Goal: Book appointment/travel/reservation

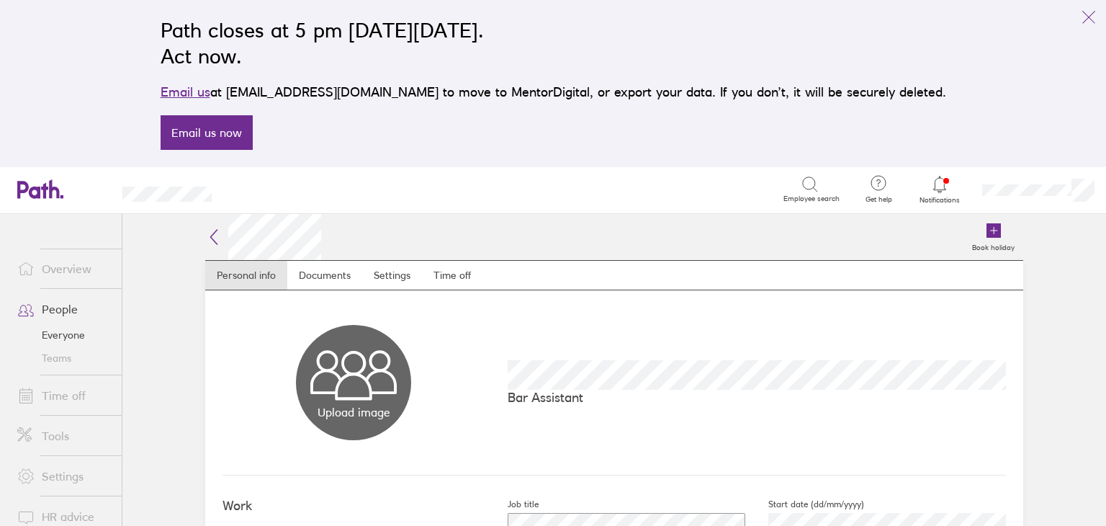
click at [210, 90] on link "Email us" at bounding box center [186, 91] width 50 height 15
click at [251, 129] on link "Email us now" at bounding box center [207, 132] width 92 height 35
click at [253, 127] on link "Email us now" at bounding box center [207, 132] width 92 height 35
drag, startPoint x: 277, startPoint y: 89, endPoint x: 395, endPoint y: 97, distance: 119.1
click at [395, 97] on p "Email us at [EMAIL_ADDRESS][DOMAIN_NAME] to move to MentorDigital, or export yo…" at bounding box center [554, 92] width 786 height 20
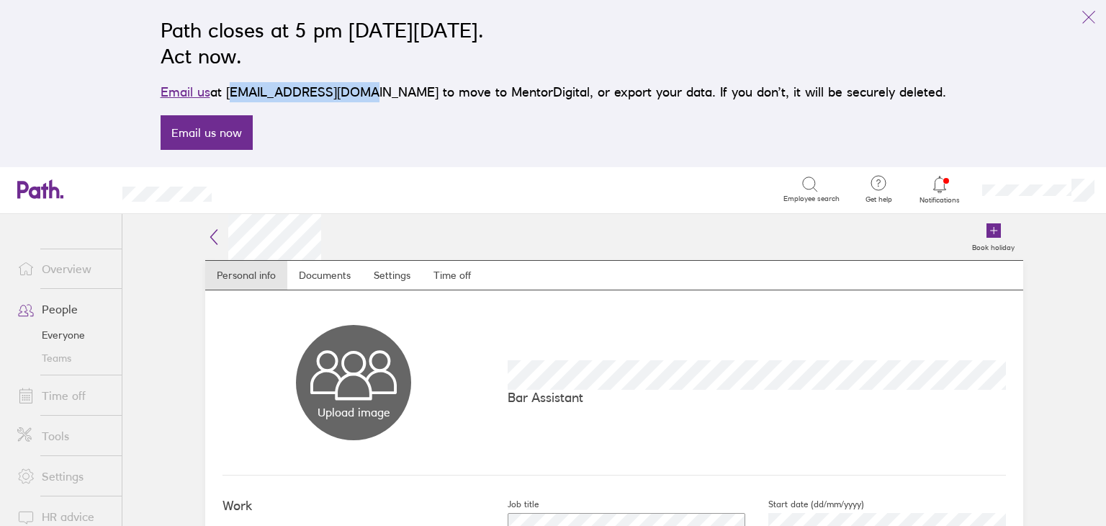
copy p "[EMAIL_ADDRESS][DOMAIN_NAME]"
click at [74, 402] on link "Time off" at bounding box center [64, 395] width 116 height 29
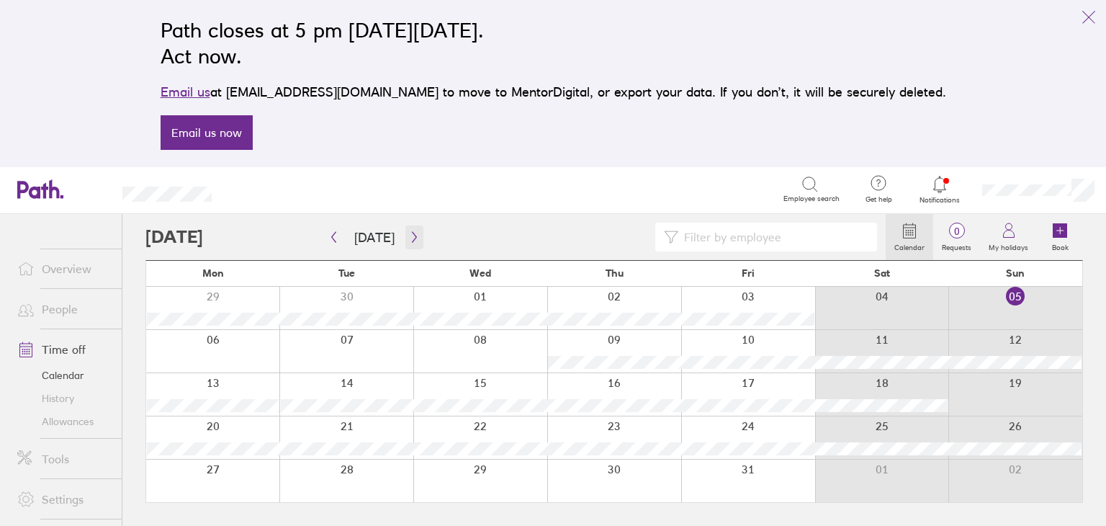
click at [409, 237] on icon "button" at bounding box center [414, 237] width 11 height 12
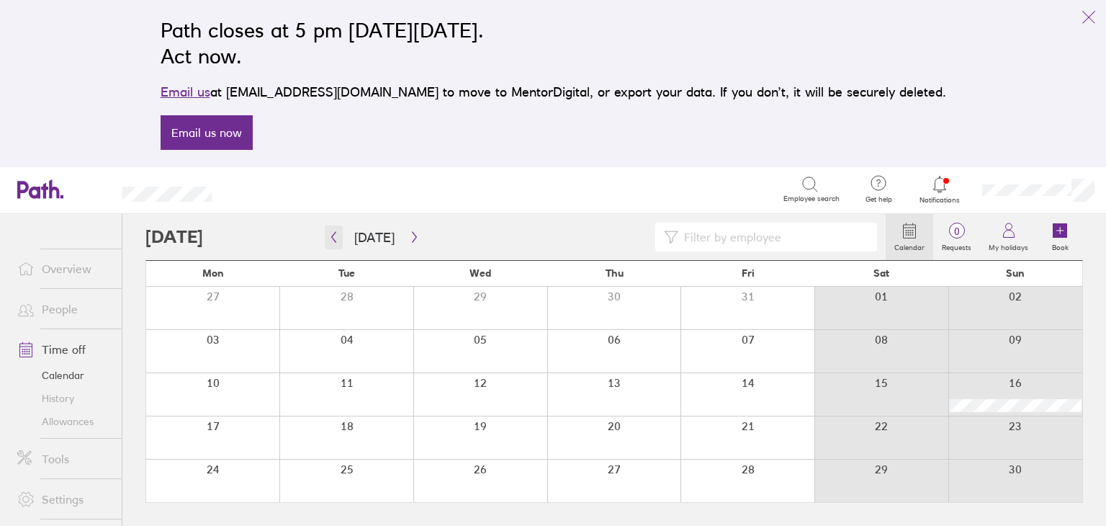
click at [338, 243] on button "button" at bounding box center [334, 237] width 18 height 24
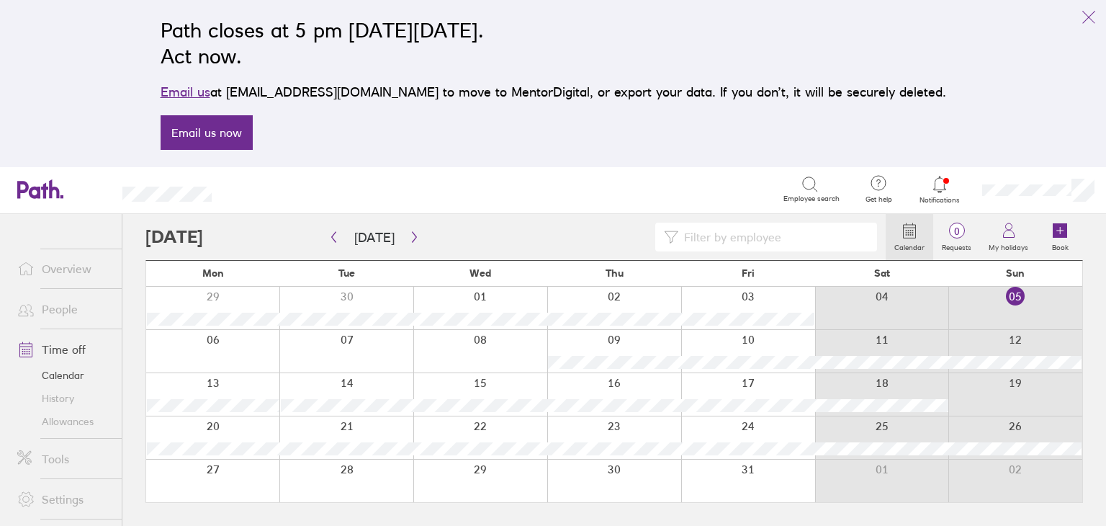
click at [1047, 425] on div at bounding box center [1015, 437] width 134 height 42
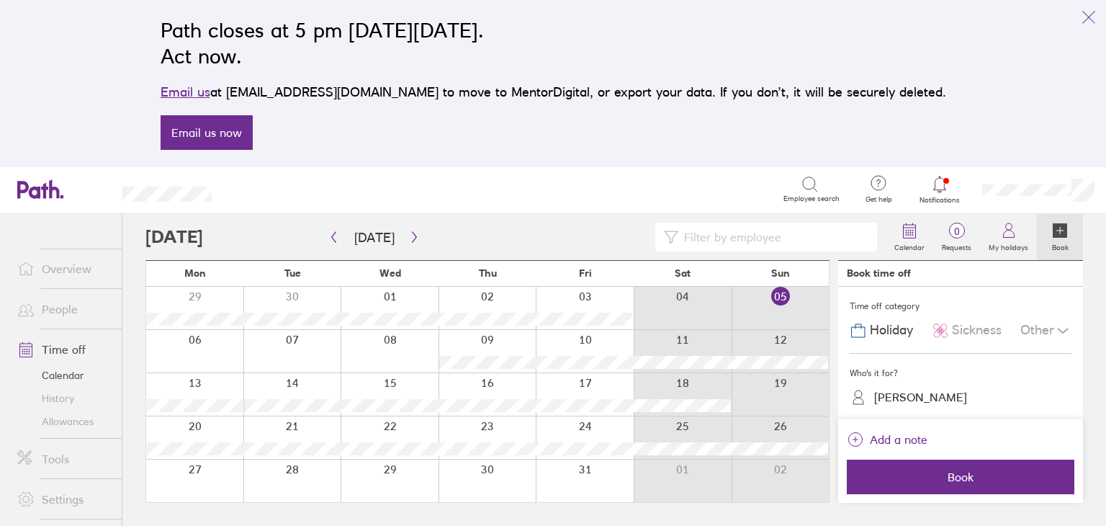
click at [884, 333] on span "Holiday" at bounding box center [891, 330] width 43 height 15
click at [902, 402] on div "[PERSON_NAME]" at bounding box center [920, 397] width 93 height 14
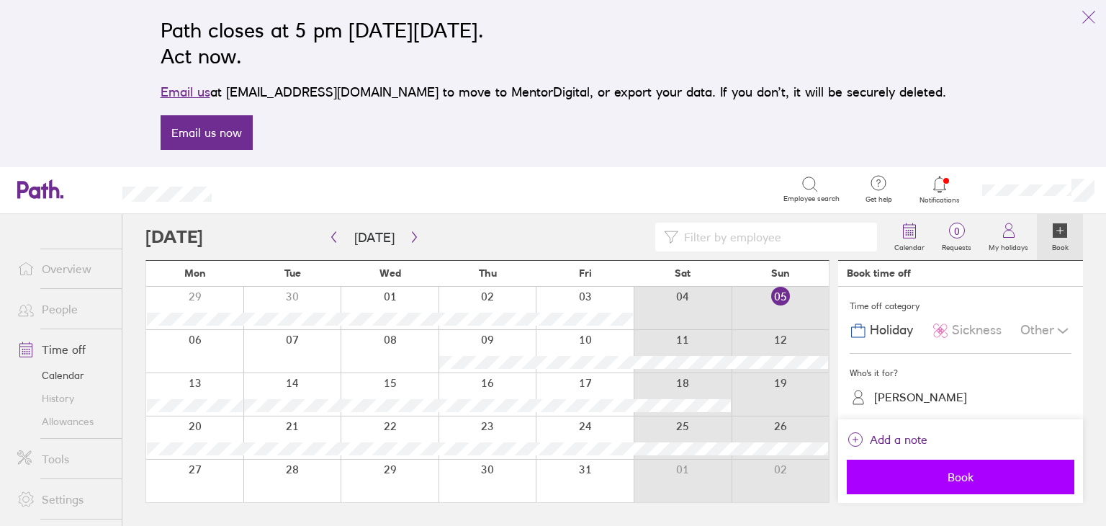
click at [951, 475] on span "Book" at bounding box center [960, 476] width 207 height 13
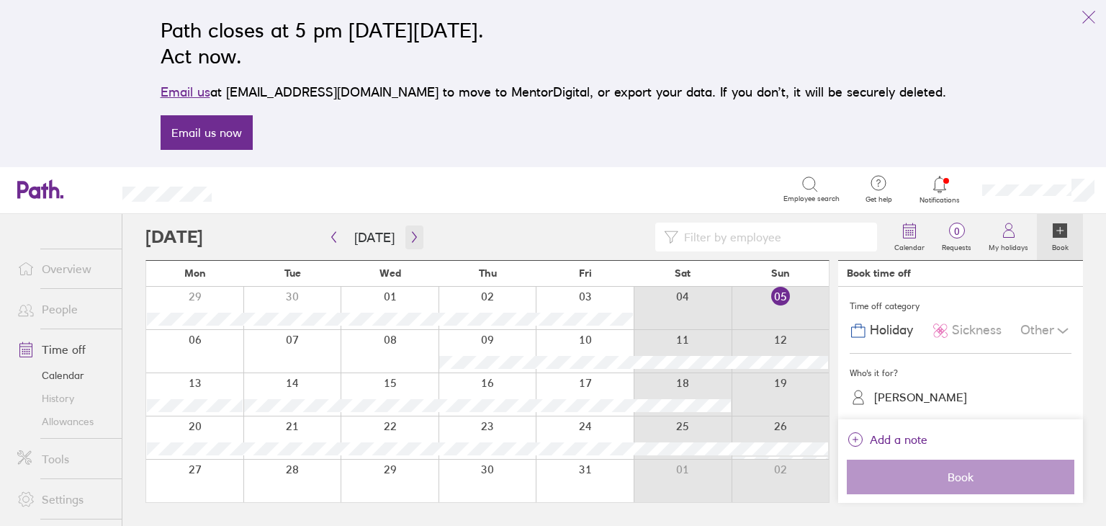
click at [409, 240] on icon "button" at bounding box center [414, 237] width 11 height 12
click at [337, 241] on icon "button" at bounding box center [333, 237] width 11 height 12
click at [782, 433] on div at bounding box center [781, 437] width 98 height 42
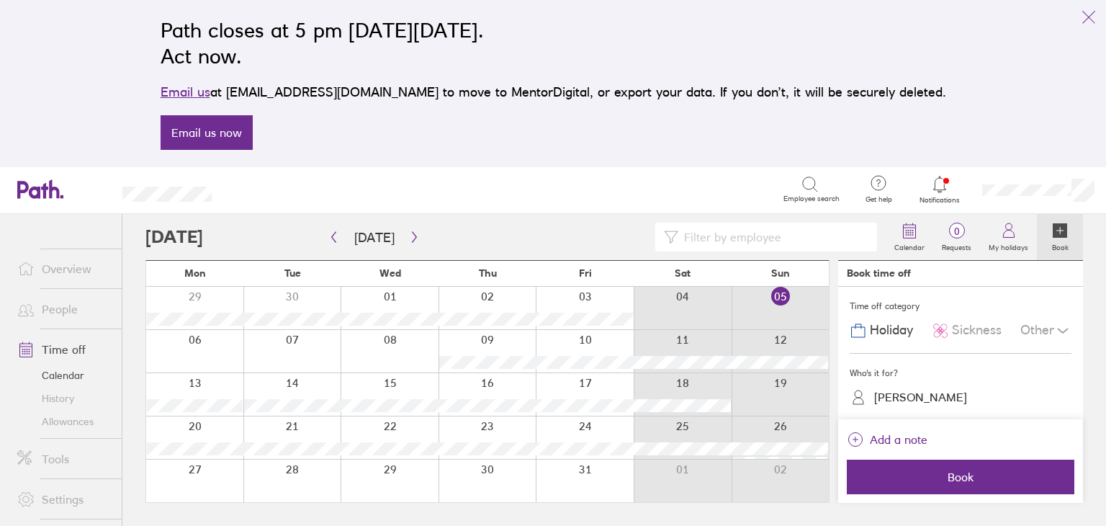
click at [782, 433] on div at bounding box center [781, 437] width 98 height 42
click at [53, 309] on link "People" at bounding box center [64, 309] width 116 height 29
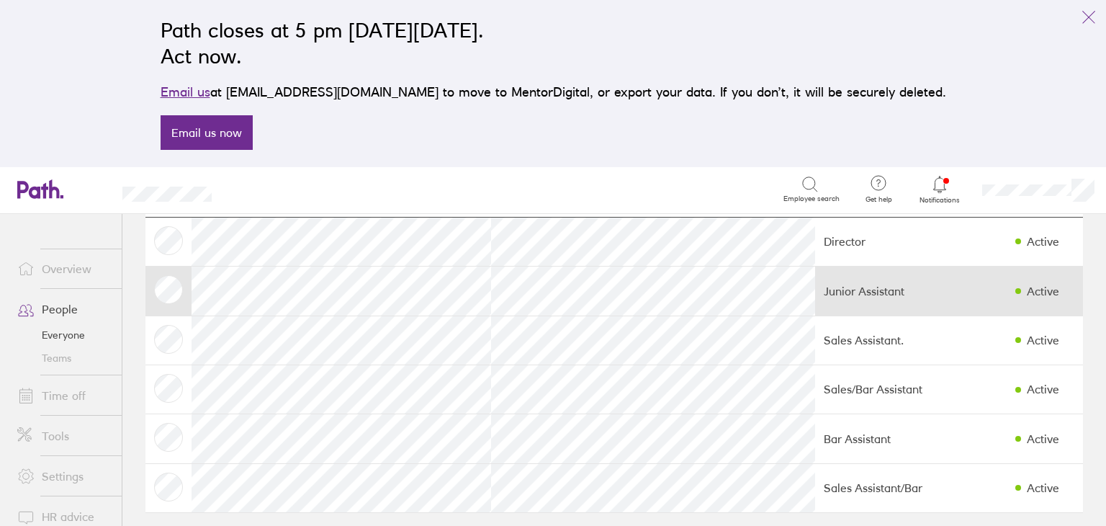
scroll to position [89, 0]
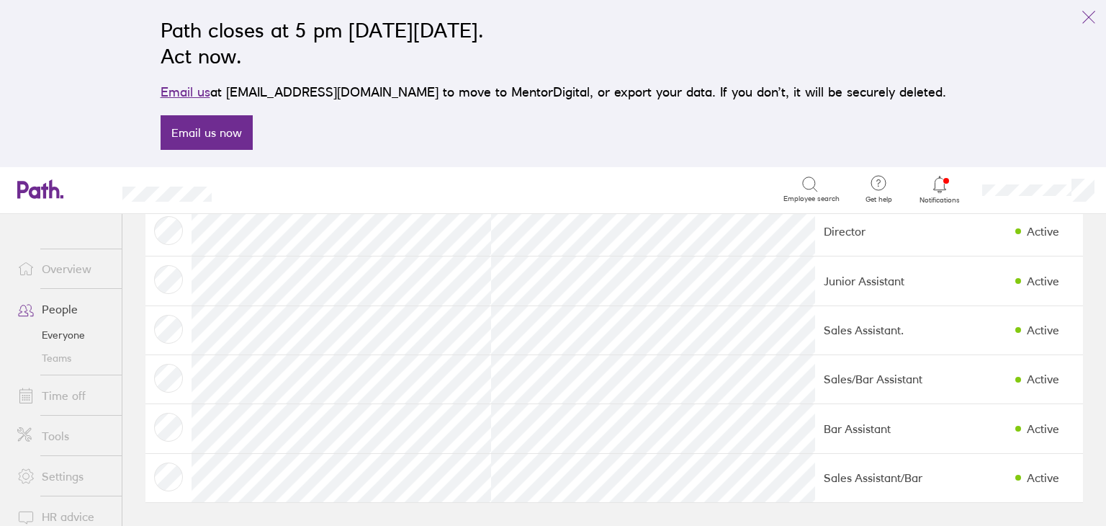
click at [73, 392] on link "Time off" at bounding box center [64, 395] width 116 height 29
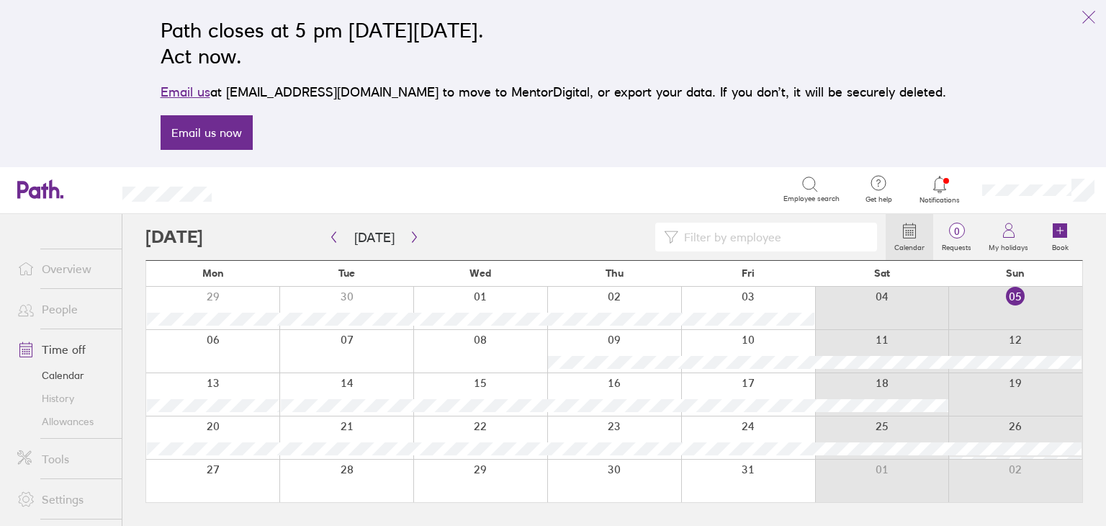
click at [1026, 479] on div at bounding box center [1015, 480] width 134 height 42
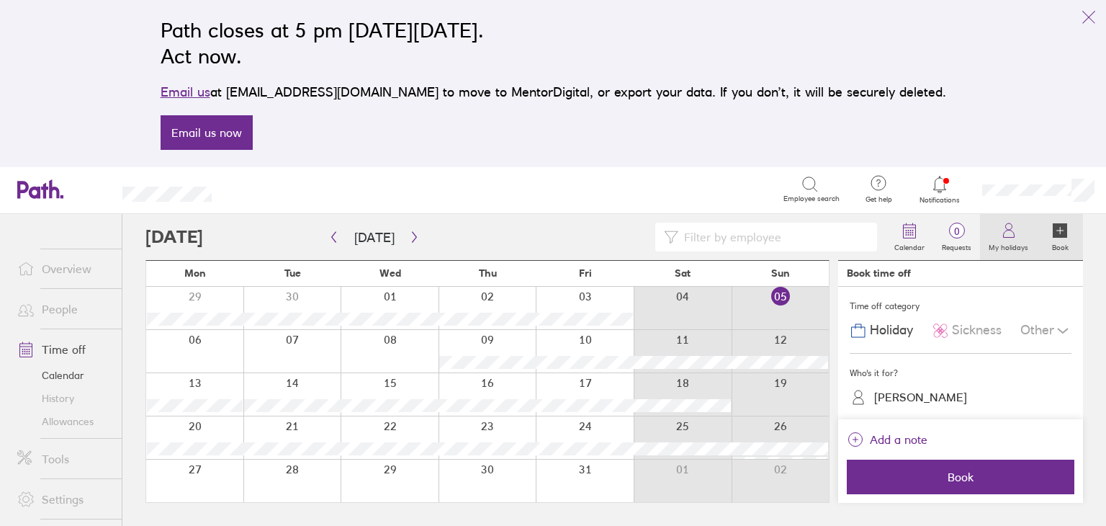
click at [1008, 236] on icon at bounding box center [1008, 230] width 17 height 17
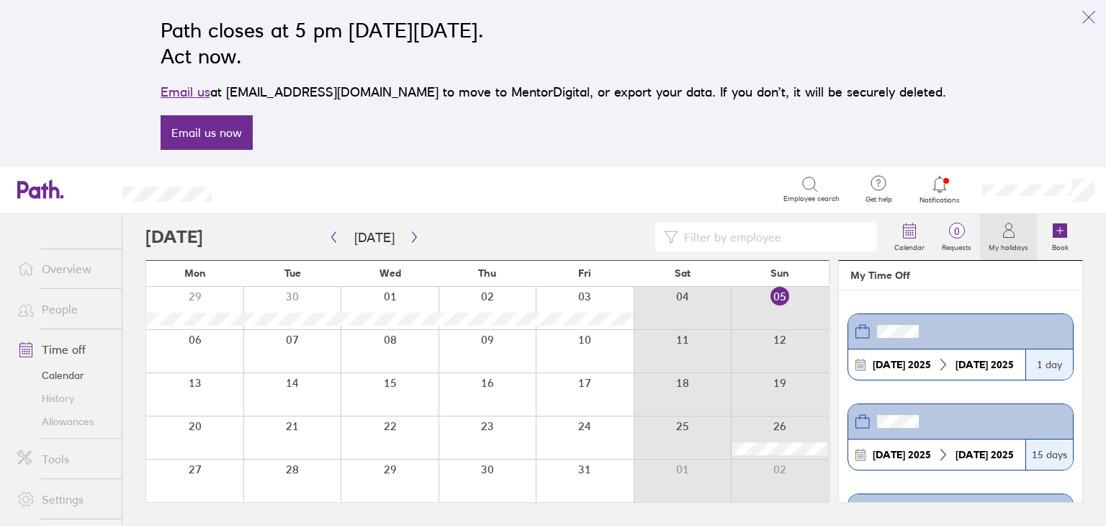
click at [1008, 236] on icon at bounding box center [1008, 230] width 17 height 17
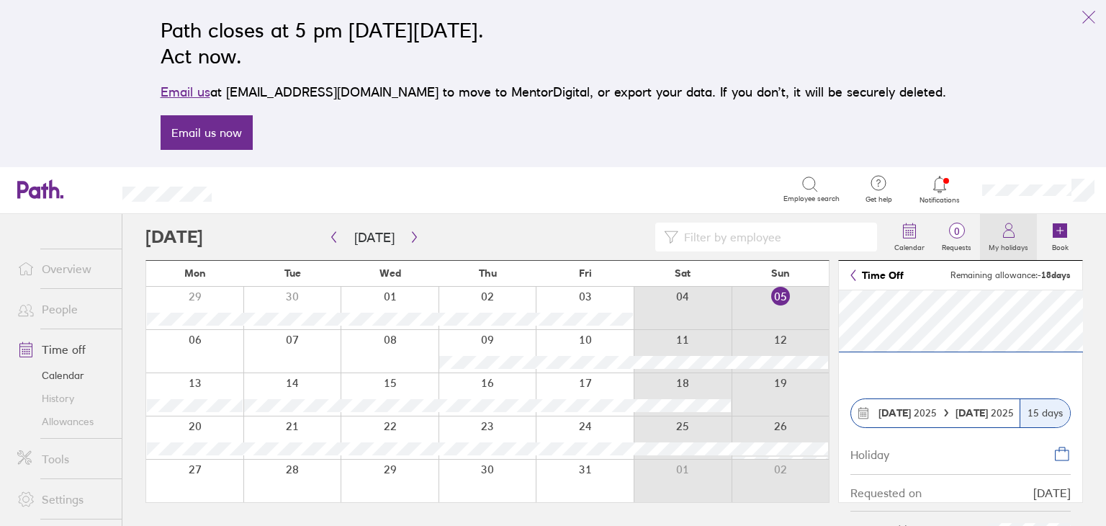
click at [1015, 236] on icon at bounding box center [1008, 230] width 17 height 17
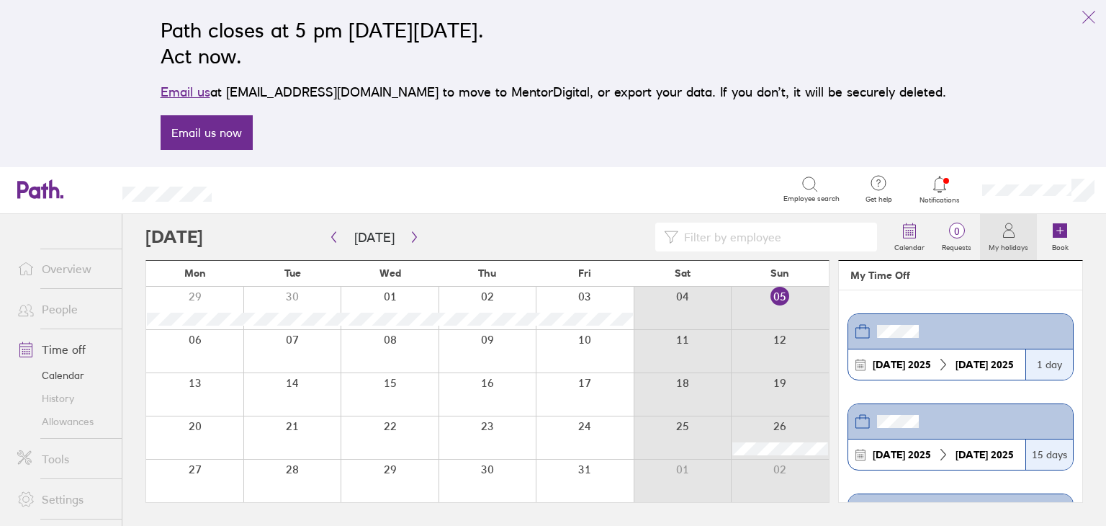
click at [986, 362] on div "[DATE]" at bounding box center [985, 365] width 70 height 12
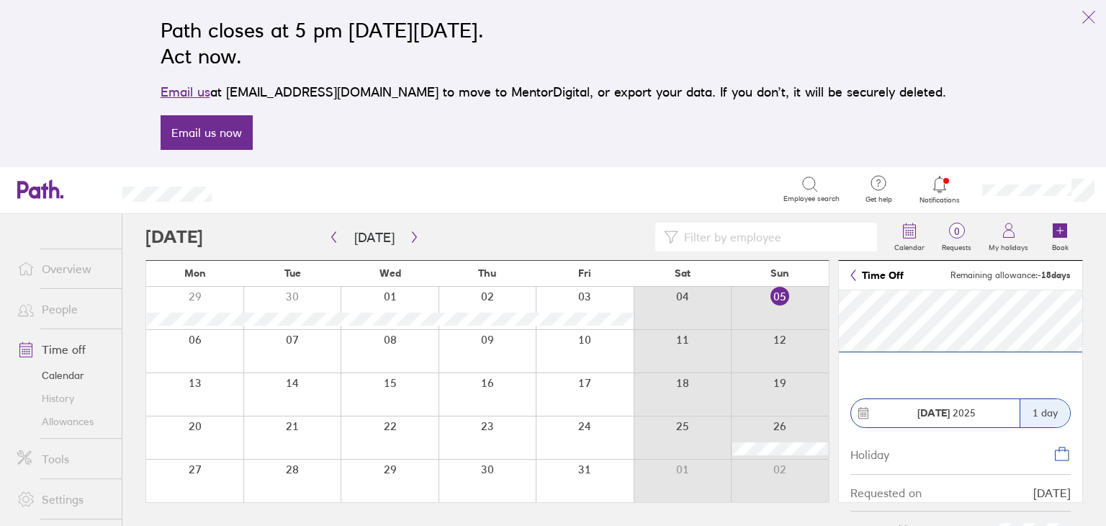
click at [1042, 423] on div "1 day" at bounding box center [1045, 413] width 50 height 28
click at [205, 470] on div at bounding box center [194, 480] width 97 height 42
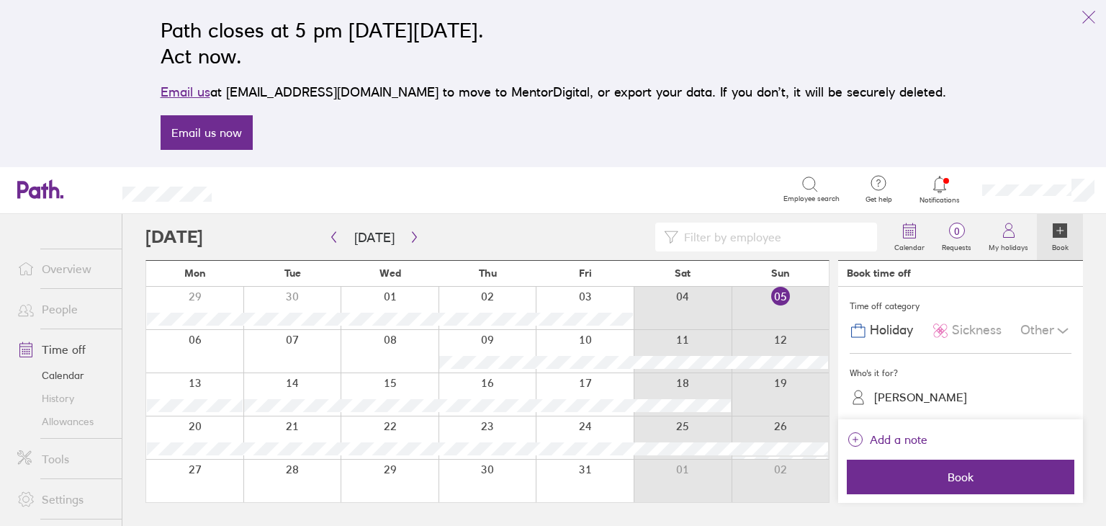
click at [896, 331] on span "Holiday" at bounding box center [891, 330] width 43 height 15
click at [204, 476] on div at bounding box center [194, 480] width 97 height 42
click at [196, 483] on div at bounding box center [194, 480] width 97 height 42
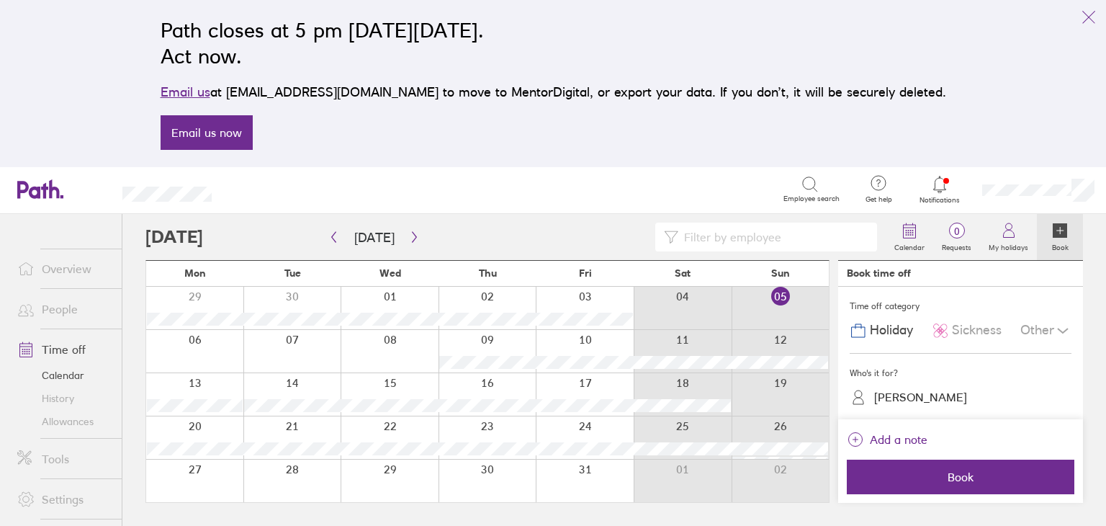
click at [1066, 238] on icon at bounding box center [1059, 230] width 17 height 17
click at [1057, 228] on icon at bounding box center [1060, 230] width 14 height 14
click at [1002, 249] on label "My holidays" at bounding box center [1008, 245] width 57 height 13
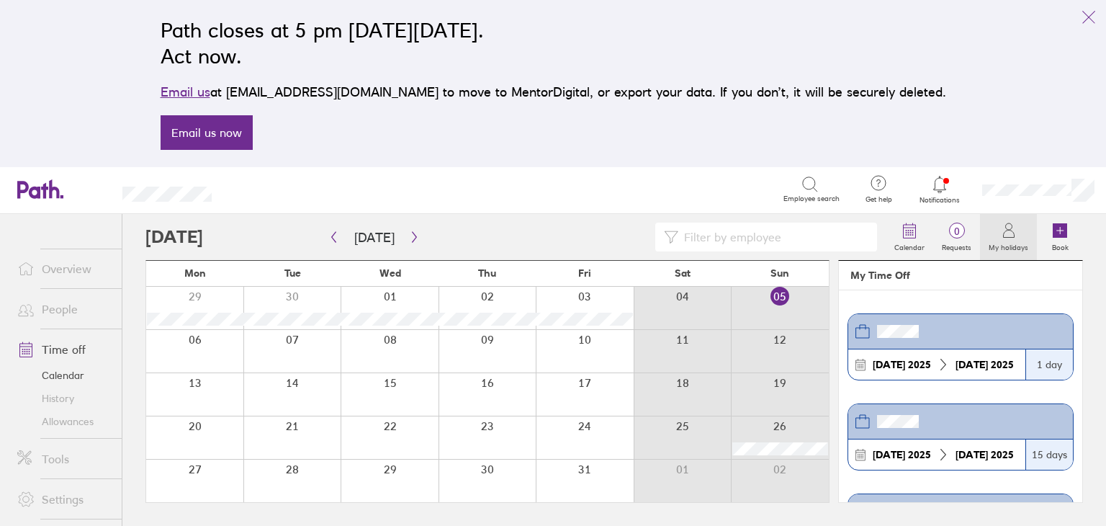
click at [1034, 364] on div "1 day" at bounding box center [1050, 364] width 48 height 30
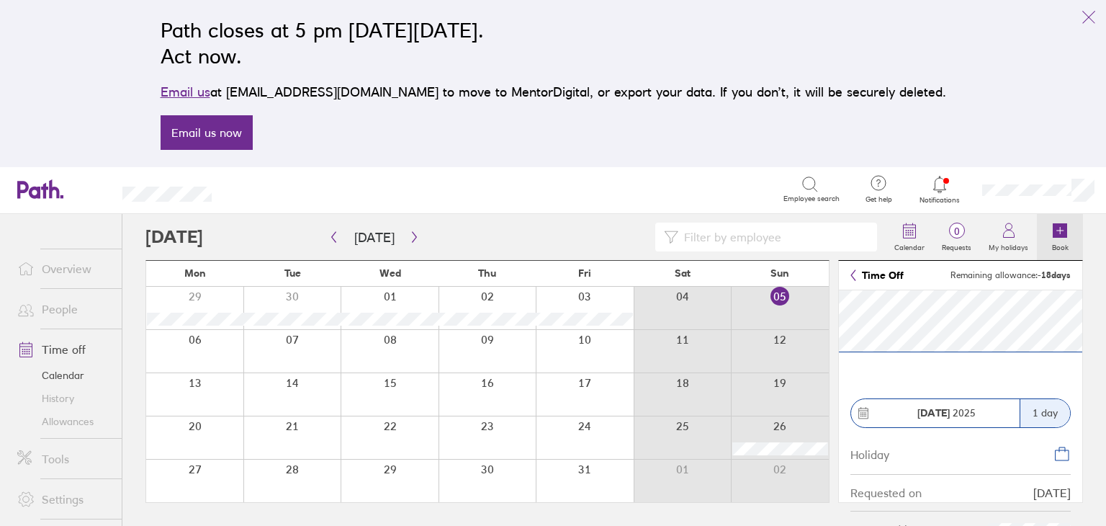
click at [1059, 236] on icon at bounding box center [1060, 230] width 14 height 14
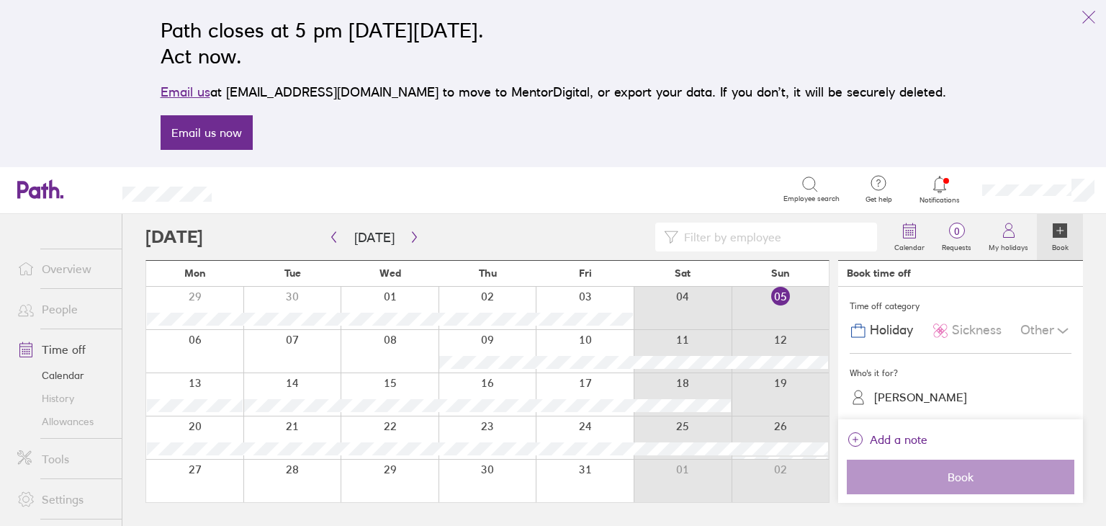
click at [807, 433] on div at bounding box center [781, 437] width 98 height 42
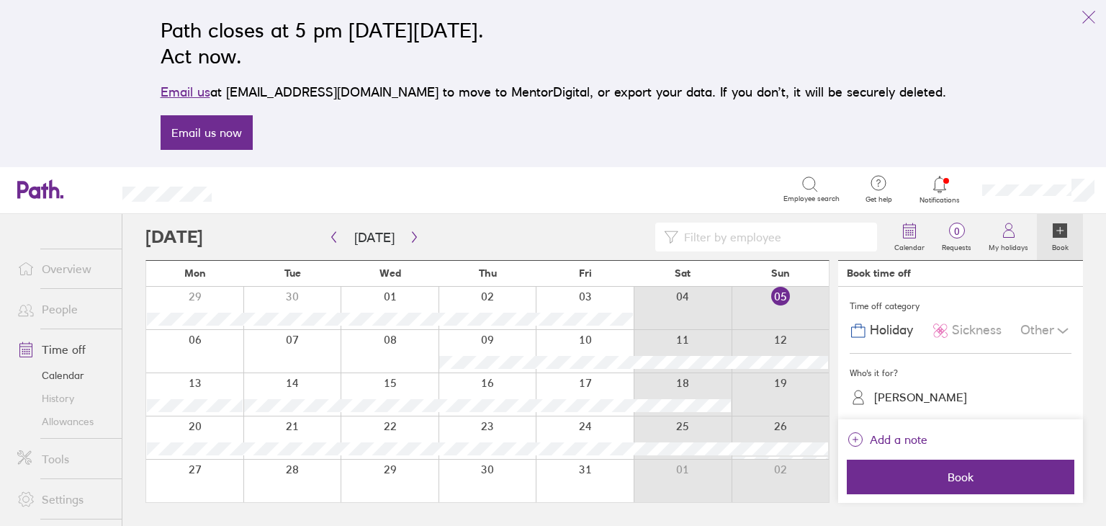
click at [807, 433] on div at bounding box center [781, 437] width 98 height 42
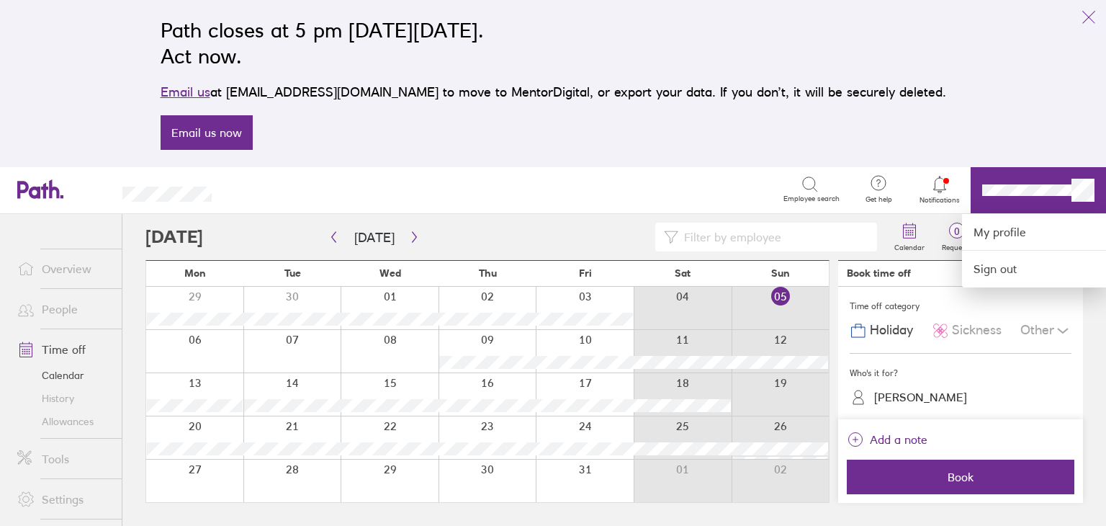
click at [1036, 189] on div at bounding box center [553, 263] width 1106 height 526
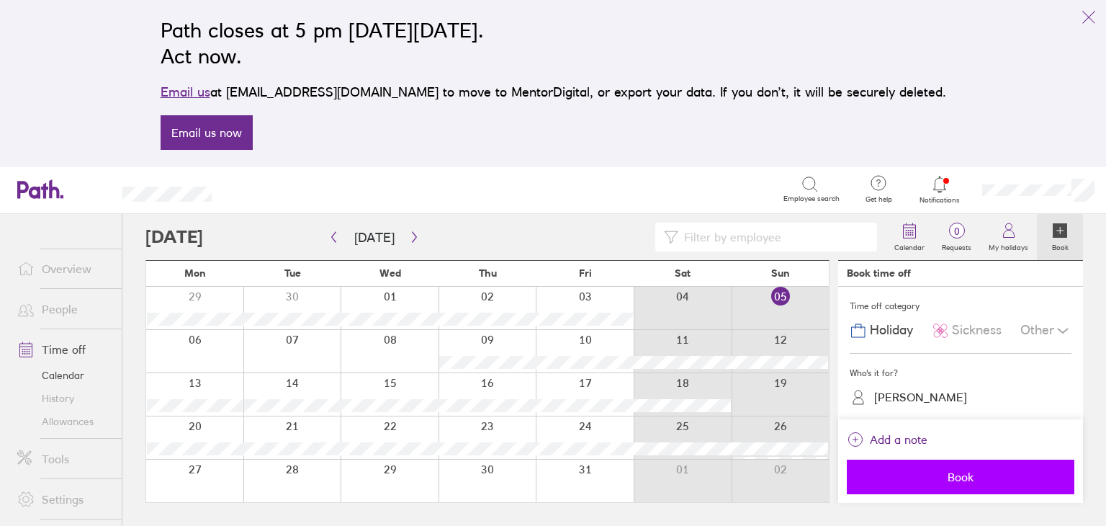
click at [961, 485] on button "Book" at bounding box center [961, 476] width 228 height 35
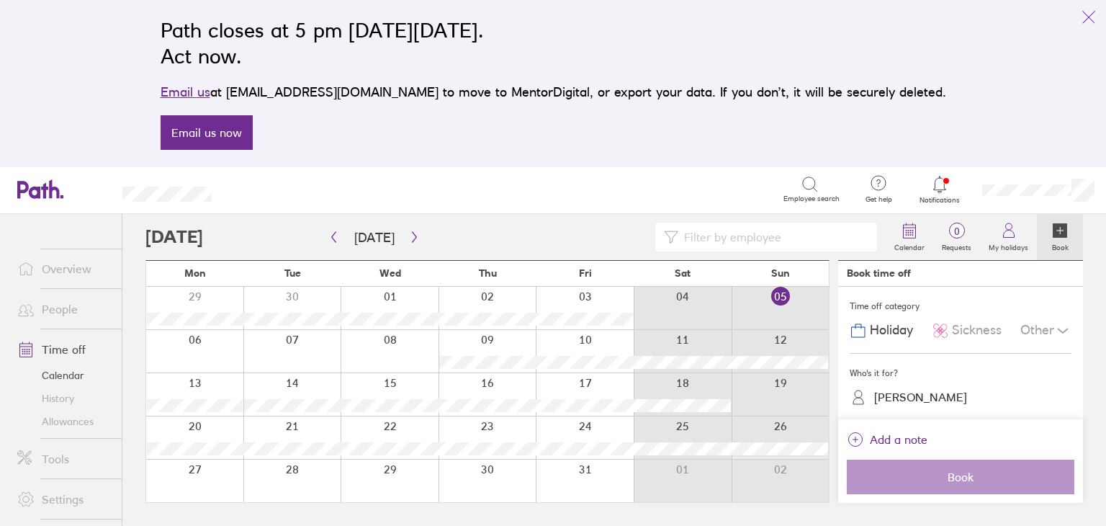
click at [1063, 238] on icon at bounding box center [1059, 230] width 17 height 17
click at [1060, 225] on icon at bounding box center [1060, 230] width 14 height 14
click at [184, 472] on div at bounding box center [194, 480] width 97 height 42
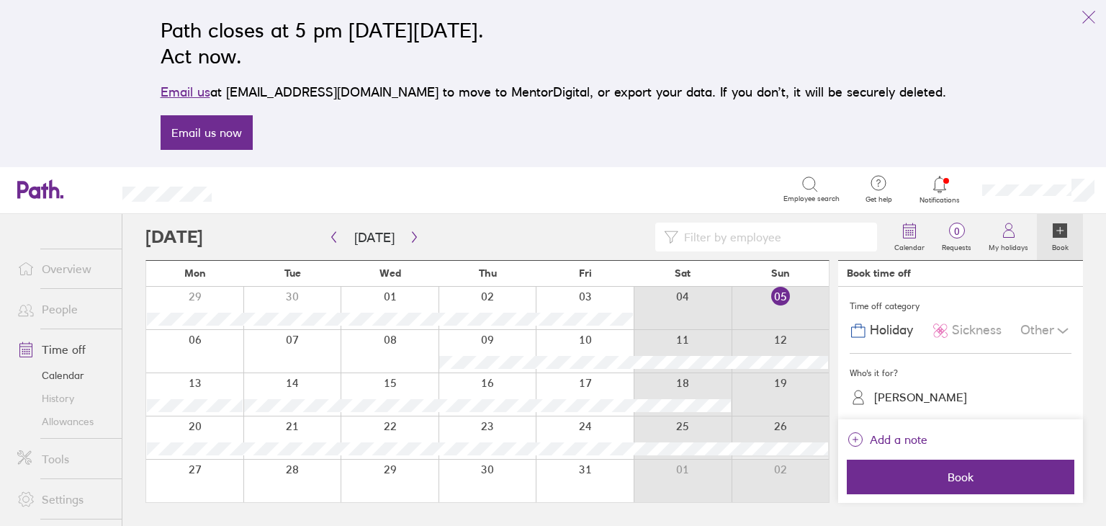
click at [184, 472] on div at bounding box center [194, 480] width 97 height 42
click at [893, 329] on span "Holiday" at bounding box center [891, 330] width 43 height 15
click at [179, 499] on div at bounding box center [194, 480] width 97 height 42
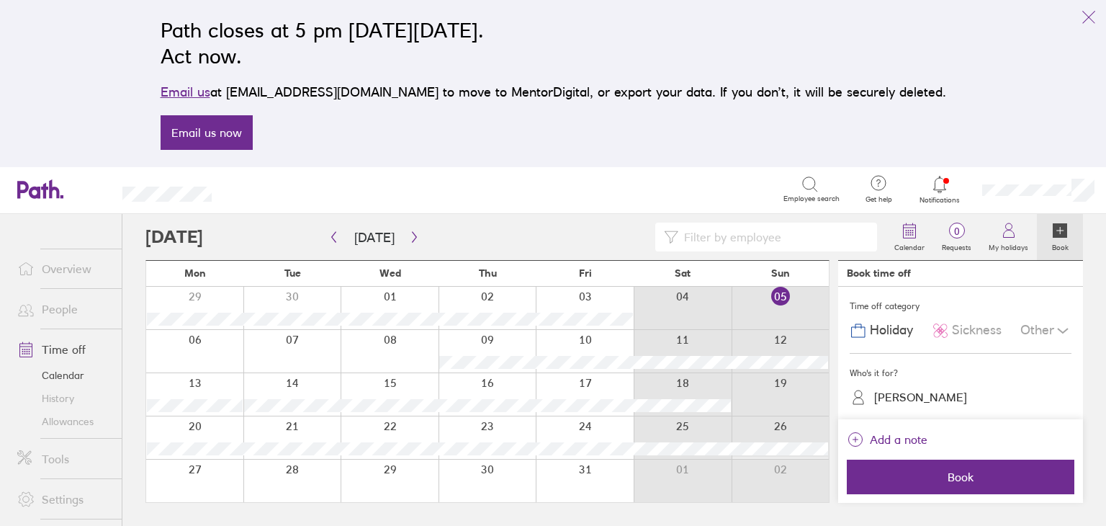
click at [179, 499] on div at bounding box center [194, 480] width 97 height 42
